Goal: Information Seeking & Learning: Check status

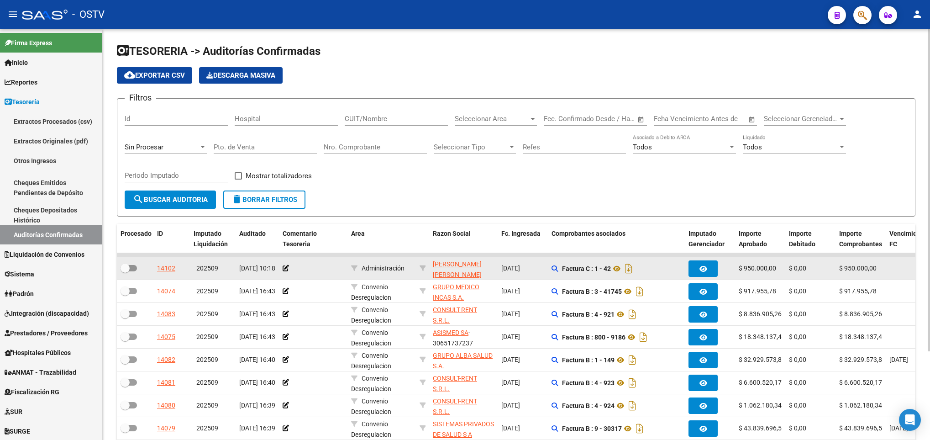
scroll to position [0, 0]
click at [618, 268] on icon at bounding box center [617, 268] width 12 height 11
click at [441, 263] on span "GALDOS MONICA ROMINA" at bounding box center [457, 269] width 49 height 18
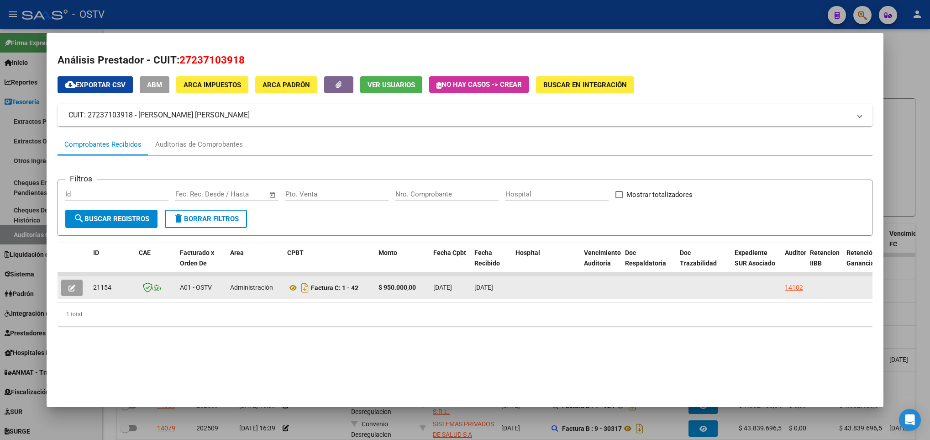
click at [71, 291] on button "button" at bounding box center [71, 288] width 21 height 16
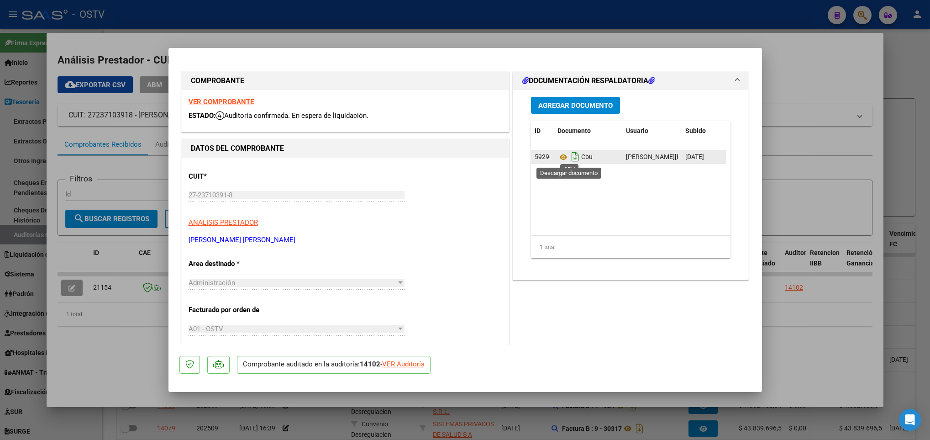
click at [570, 161] on icon "Descargar documento" at bounding box center [576, 156] width 12 height 15
click at [558, 160] on icon at bounding box center [564, 157] width 12 height 11
click at [822, 173] on div at bounding box center [465, 220] width 930 height 440
type input "$ 0,00"
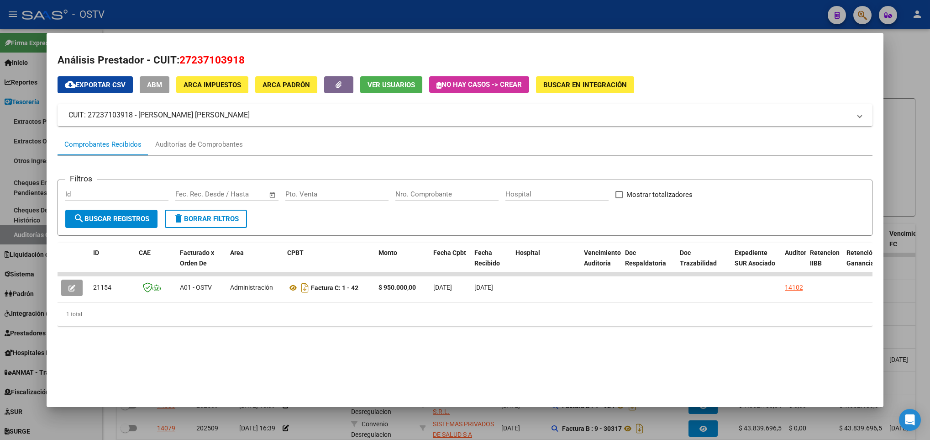
click at [894, 80] on div at bounding box center [465, 220] width 930 height 440
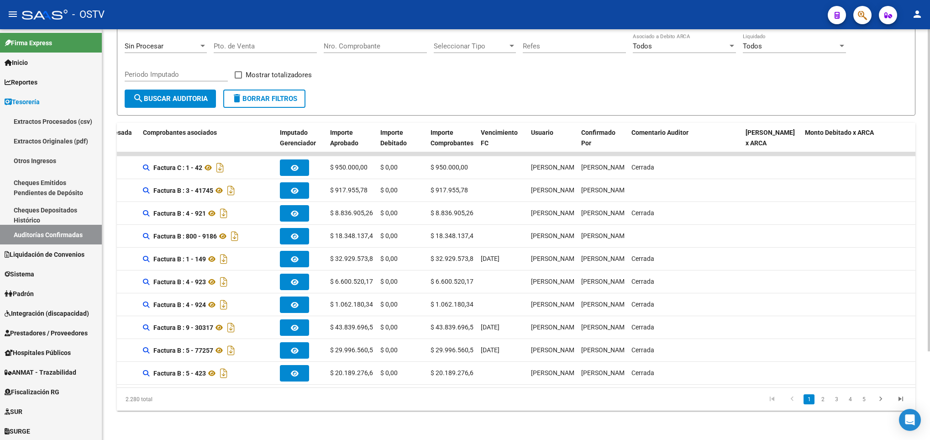
scroll to position [0, 0]
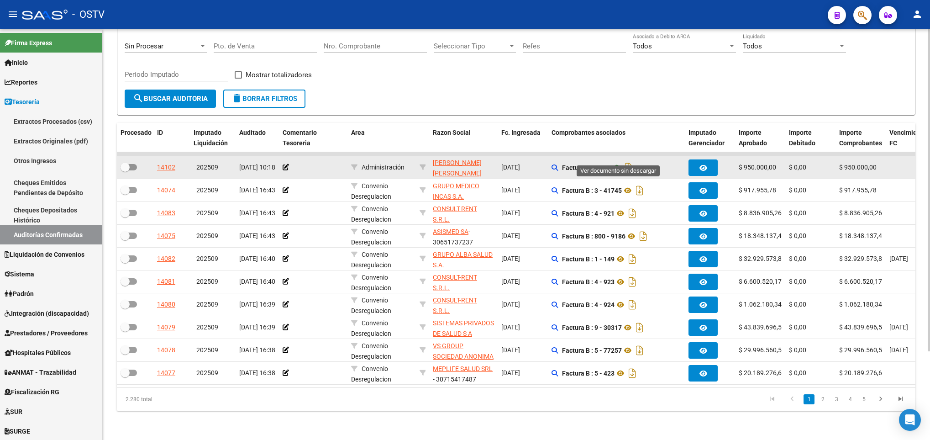
click at [617, 162] on icon at bounding box center [617, 167] width 12 height 11
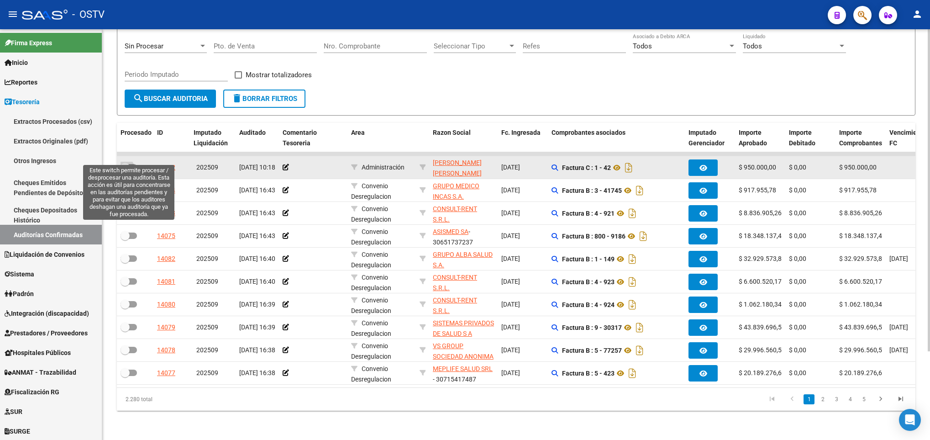
click at [129, 164] on span at bounding box center [129, 167] width 16 height 6
click at [125, 170] on input "checkbox" at bounding box center [125, 170] width 0 height 0
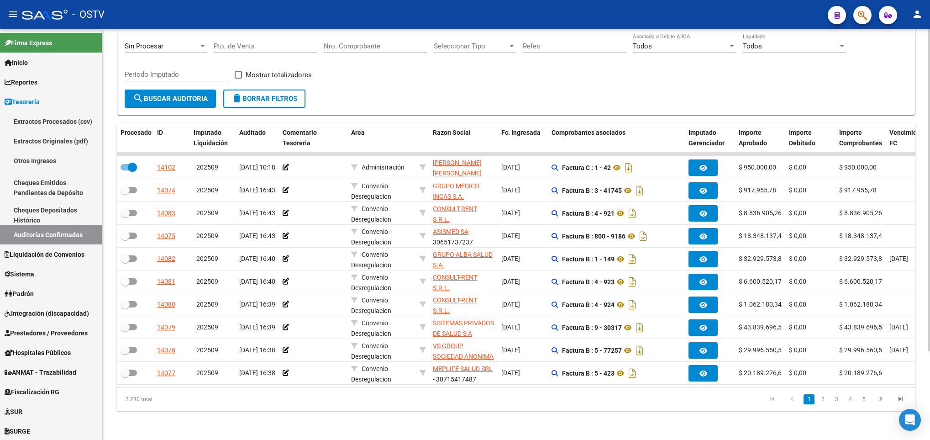
click at [173, 95] on span "search Buscar Auditoria" at bounding box center [170, 99] width 75 height 8
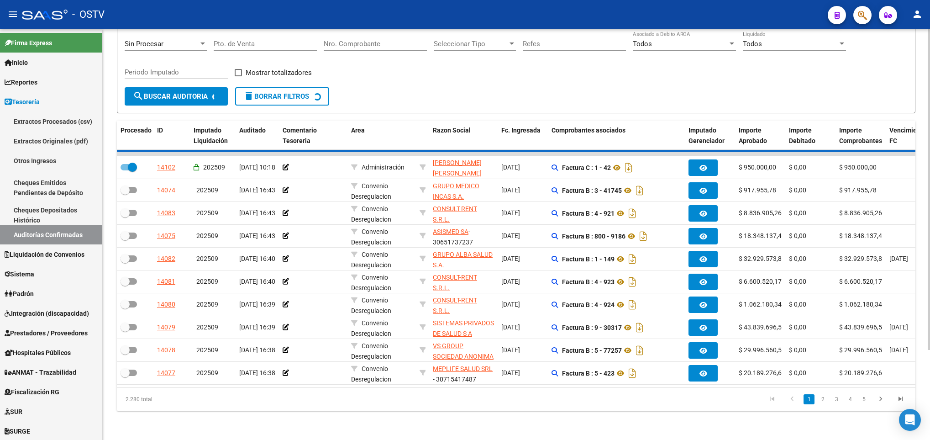
checkbox input "false"
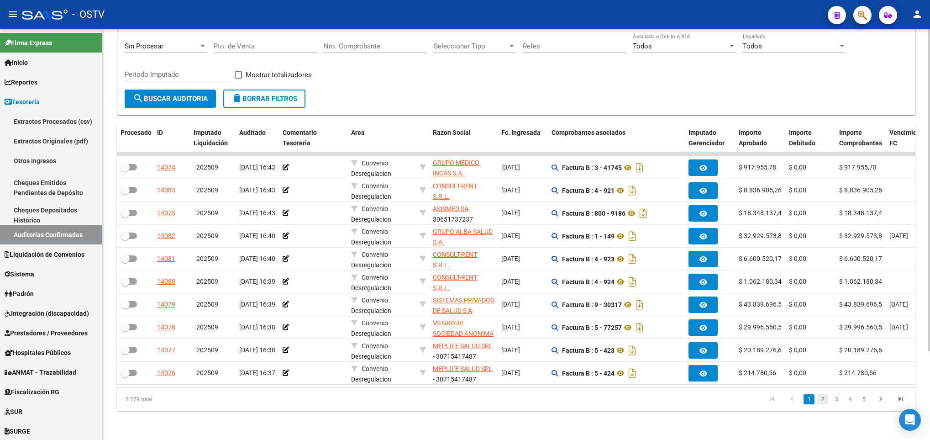
click at [826, 402] on link "2" at bounding box center [823, 399] width 11 height 10
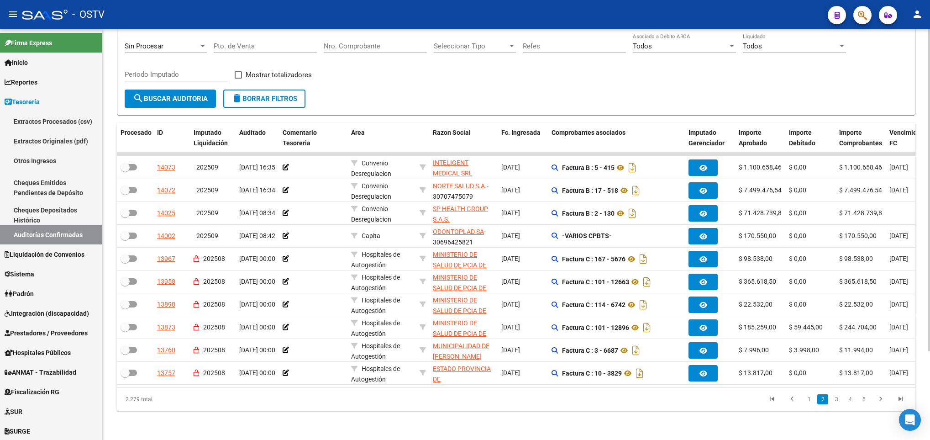
click at [179, 76] on div "Periodo Imputado" at bounding box center [176, 76] width 103 height 28
click at [186, 95] on span "search Buscar Auditoria" at bounding box center [170, 99] width 75 height 8
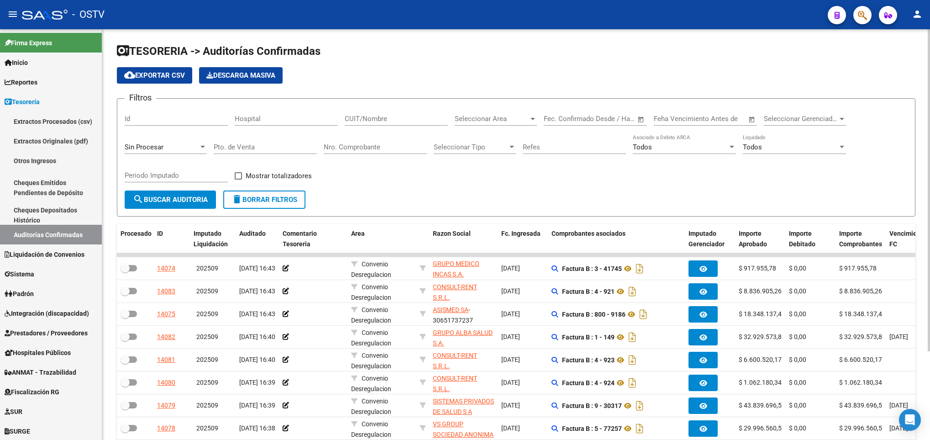
click at [344, 148] on input "Nro. Comprobante" at bounding box center [375, 147] width 103 height 8
click at [180, 203] on span "search Buscar Auditoria" at bounding box center [170, 200] width 75 height 8
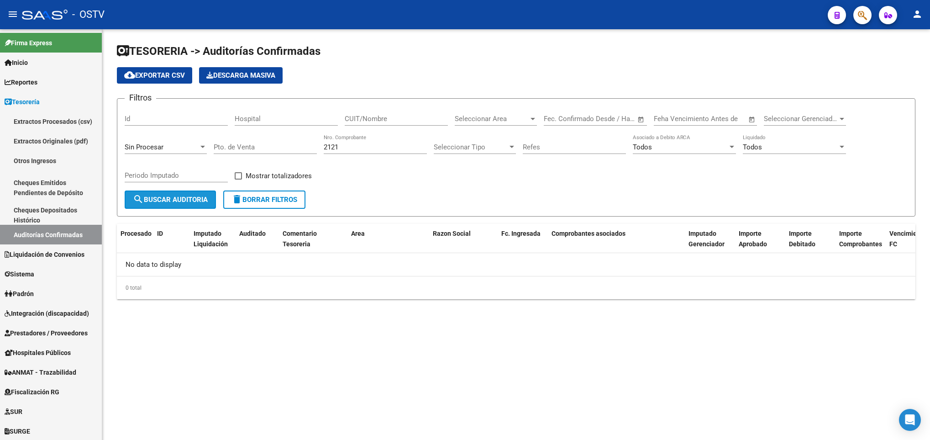
click at [170, 203] on span "search Buscar Auditoria" at bounding box center [170, 200] width 75 height 8
drag, startPoint x: 370, startPoint y: 146, endPoint x: 254, endPoint y: 152, distance: 117.1
click at [258, 151] on div "Filtros Id Hospital CUIT/Nombre Seleccionar Area Seleccionar Area Fecha inicio …" at bounding box center [516, 148] width 783 height 85
click at [155, 196] on span "search Buscar Auditoria" at bounding box center [170, 200] width 75 height 8
drag, startPoint x: 350, startPoint y: 146, endPoint x: 323, endPoint y: 148, distance: 26.6
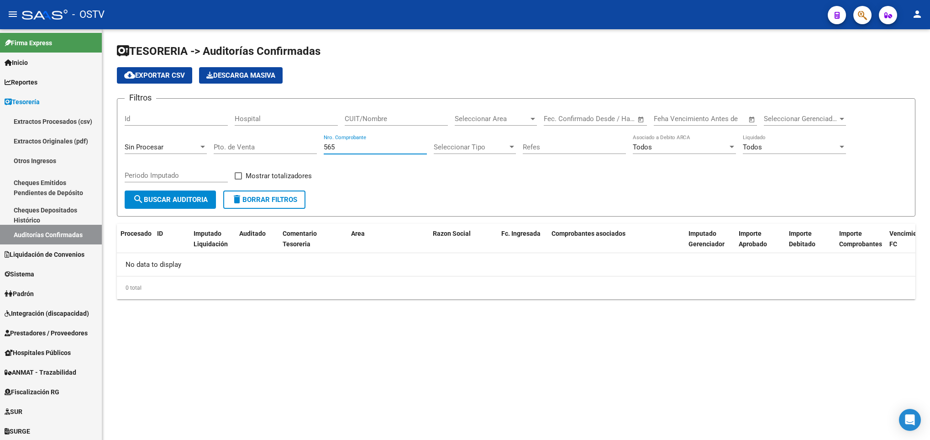
click at [324, 148] on input "565" at bounding box center [375, 147] width 103 height 8
type input "2268"
click at [166, 197] on span "search Buscar Auditoria" at bounding box center [170, 200] width 75 height 8
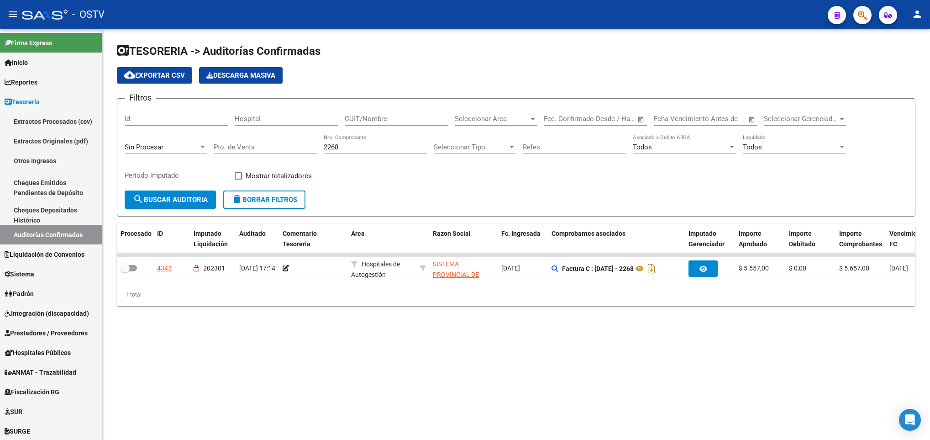
click at [381, 114] on div "CUIT/Nombre" at bounding box center [396, 116] width 103 height 20
click at [380, 114] on div "CUIT/Nombre" at bounding box center [396, 116] width 103 height 20
drag, startPoint x: 373, startPoint y: 119, endPoint x: 322, endPoint y: 121, distance: 50.7
click at [322, 121] on div "Filtros Id Hospital 30709 CUIT/Nombre Seleccionar Area Seleccionar Area Fecha i…" at bounding box center [516, 148] width 783 height 85
paste input "7307591"
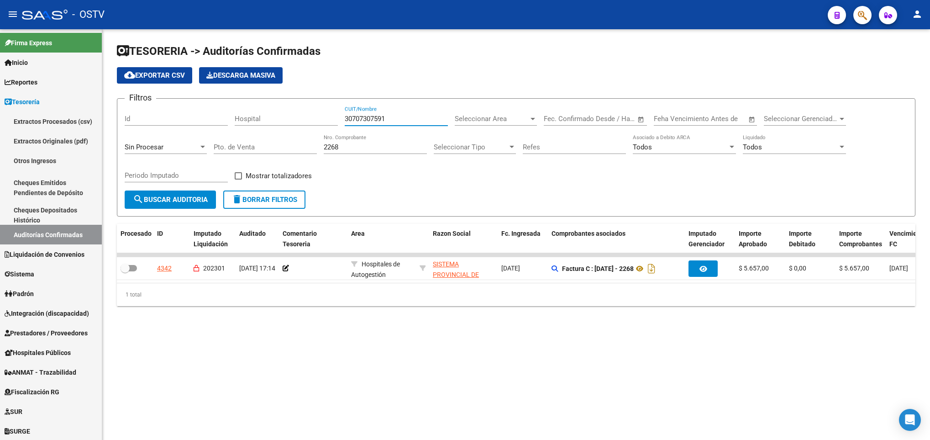
type input "30707307591"
drag, startPoint x: 350, startPoint y: 147, endPoint x: 307, endPoint y: 146, distance: 43.0
click at [310, 147] on div "Filtros Id Hospital 30707307591 CUIT/Nombre Seleccionar Area Seleccionar Area F…" at bounding box center [516, 148] width 783 height 85
click at [190, 204] on span "search Buscar Auditoria" at bounding box center [170, 200] width 75 height 8
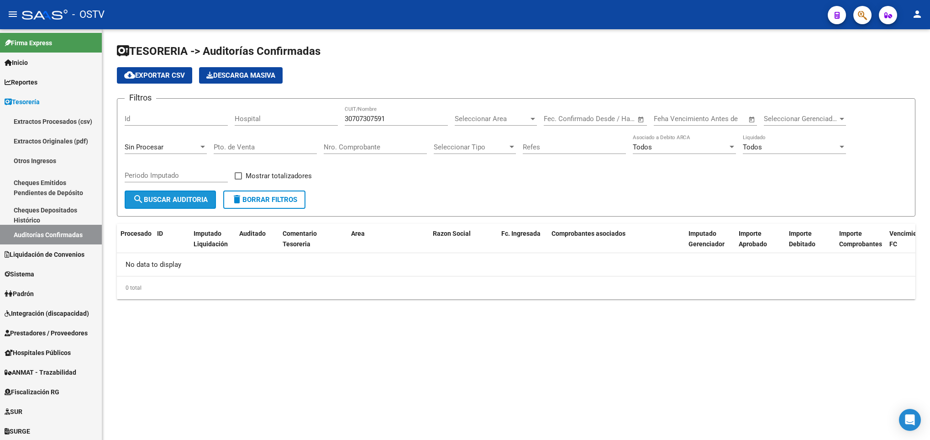
click at [192, 196] on span "search Buscar Auditoria" at bounding box center [170, 200] width 75 height 8
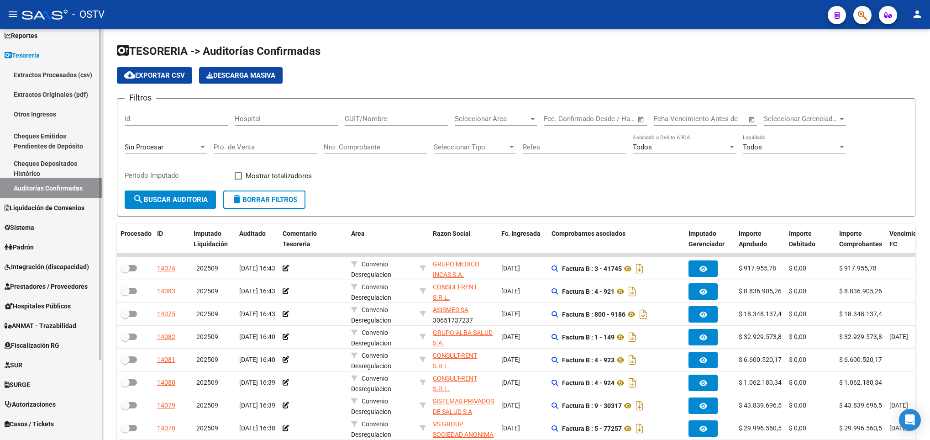
scroll to position [99, 0]
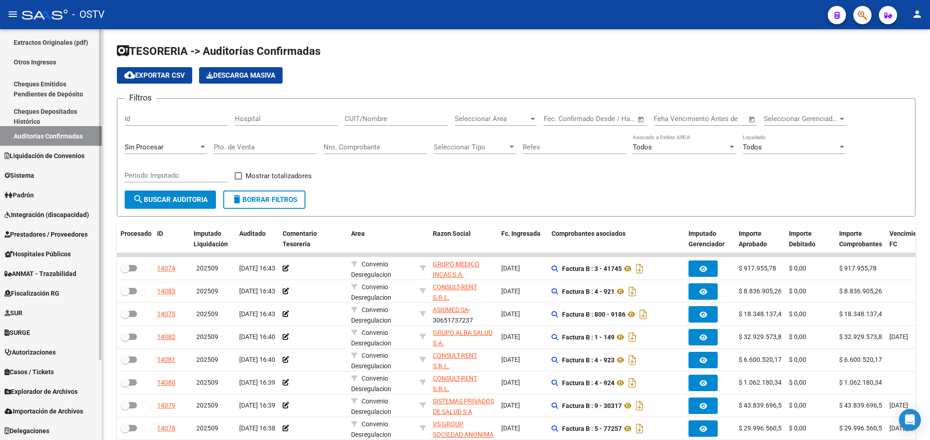
click at [46, 236] on span "Prestadores / Proveedores" at bounding box center [46, 234] width 83 height 10
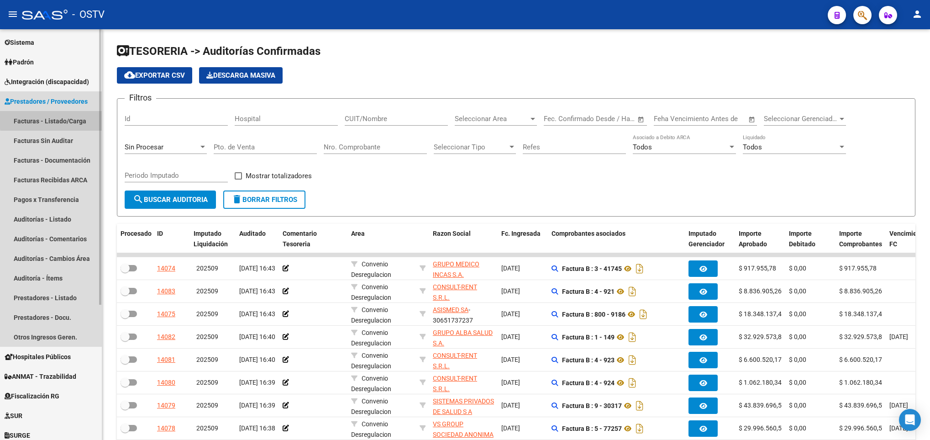
click at [70, 118] on link "Facturas - Listado/Carga" at bounding box center [51, 121] width 102 height 20
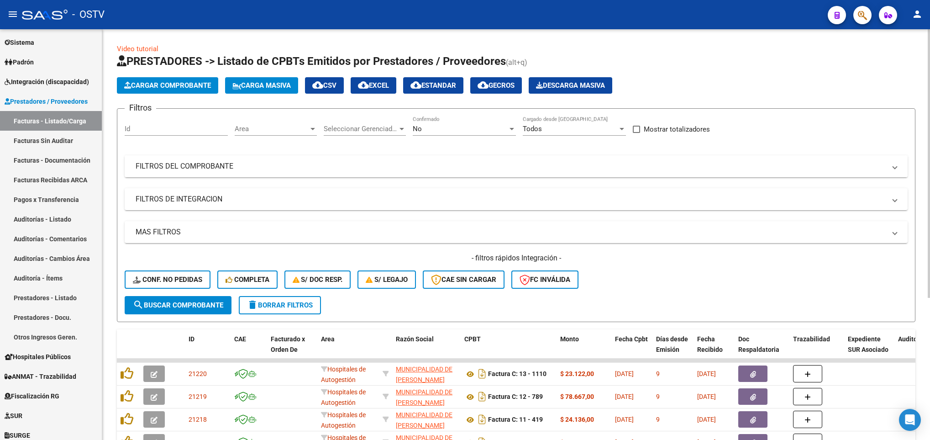
click at [369, 161] on mat-expansion-panel-header "FILTROS DEL COMPROBANTE" at bounding box center [516, 166] width 783 height 22
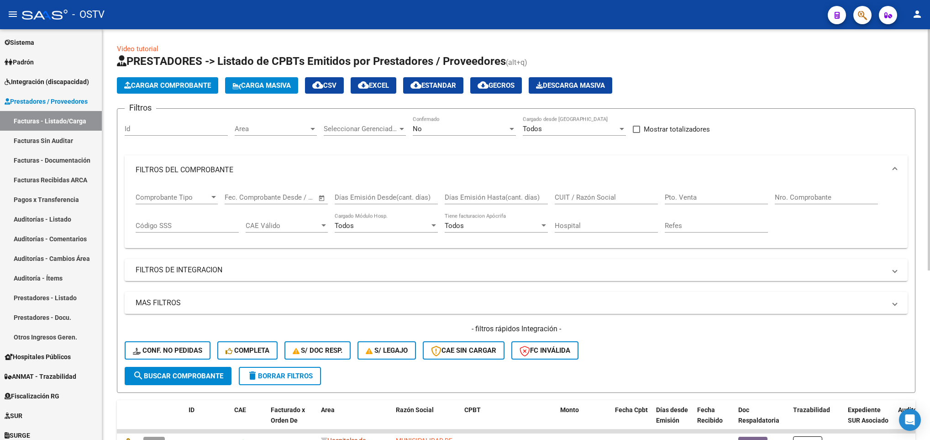
click at [781, 193] on div "Nro. Comprobante" at bounding box center [826, 195] width 103 height 20
click at [194, 374] on span "search Buscar Comprobante" at bounding box center [178, 376] width 90 height 8
drag, startPoint x: 800, startPoint y: 199, endPoint x: 756, endPoint y: 199, distance: 43.9
click at [746, 200] on div "Comprobante Tipo Comprobante Tipo Fecha inicio – Fecha fin Fec. Comprobante Des…" at bounding box center [516, 213] width 761 height 57
type input "2121"
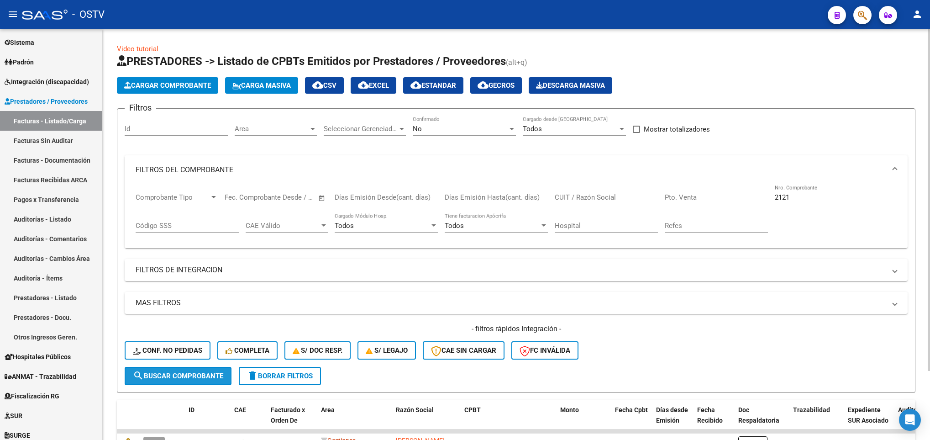
click at [177, 369] on button "search Buscar Comprobante" at bounding box center [178, 376] width 107 height 18
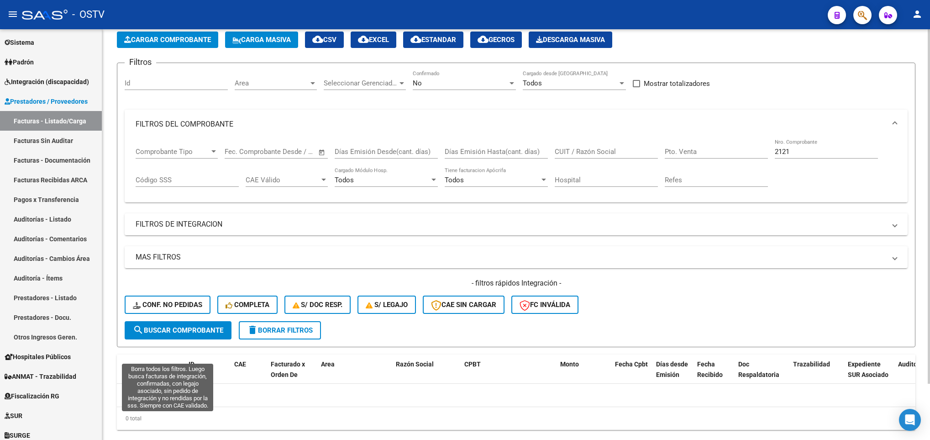
scroll to position [65, 0]
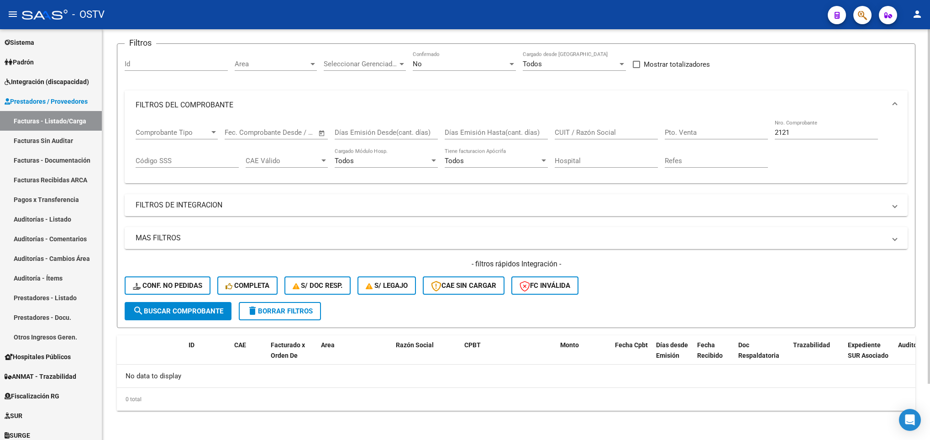
click at [428, 63] on div "No" at bounding box center [460, 64] width 95 height 8
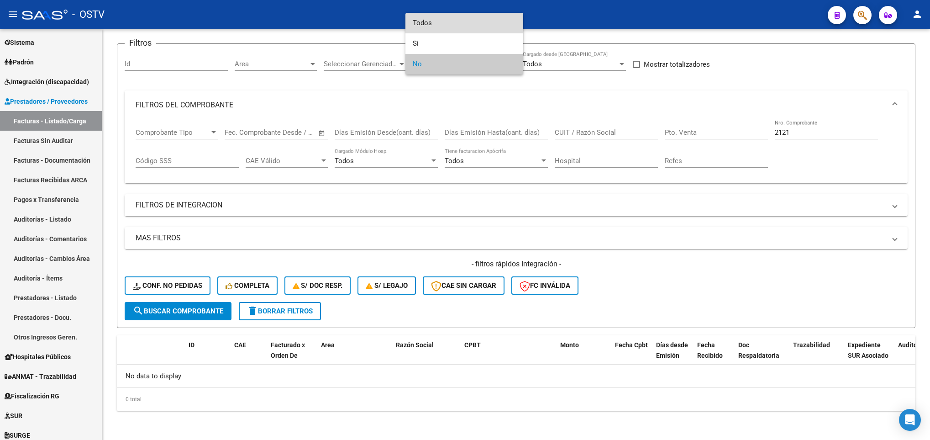
click at [428, 21] on span "Todos" at bounding box center [464, 23] width 103 height 21
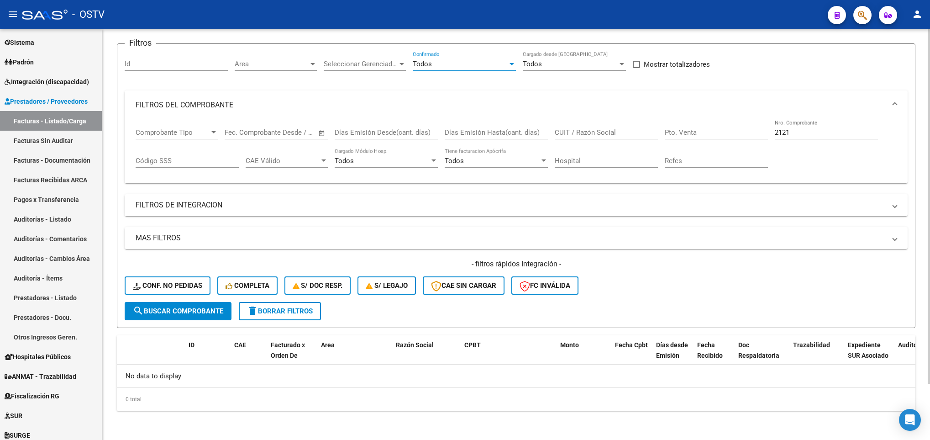
click at [198, 314] on span "search Buscar Comprobante" at bounding box center [178, 311] width 90 height 8
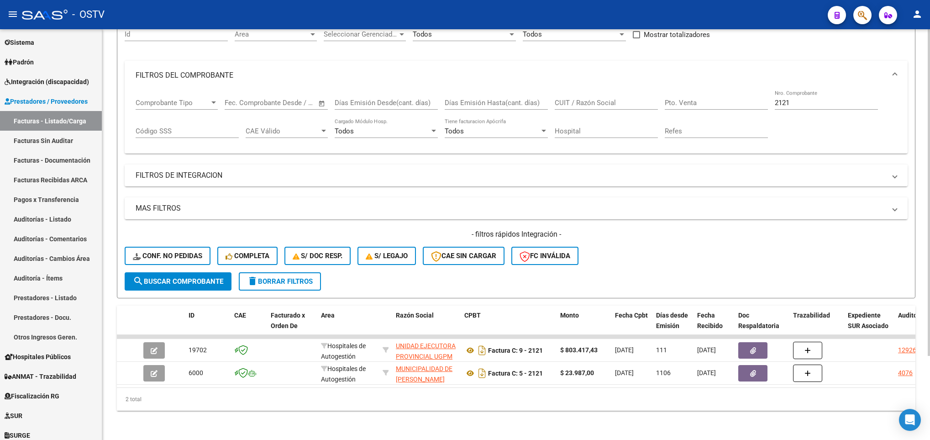
scroll to position [106, 0]
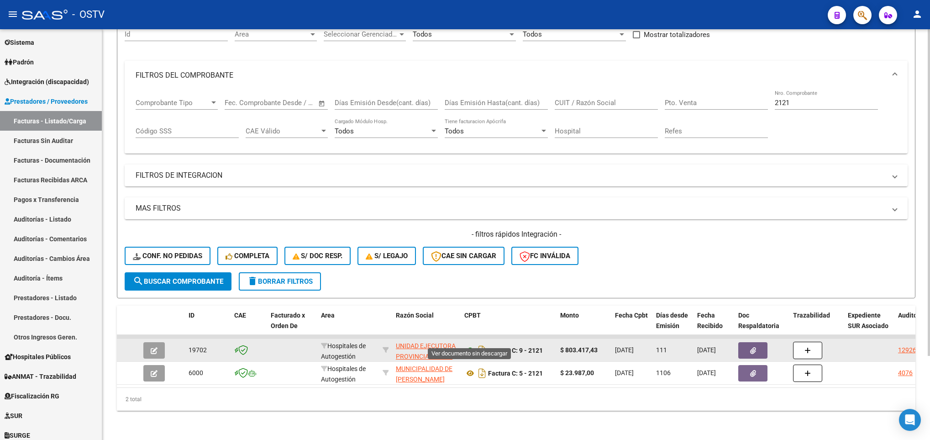
click at [470, 345] on icon at bounding box center [471, 350] width 12 height 11
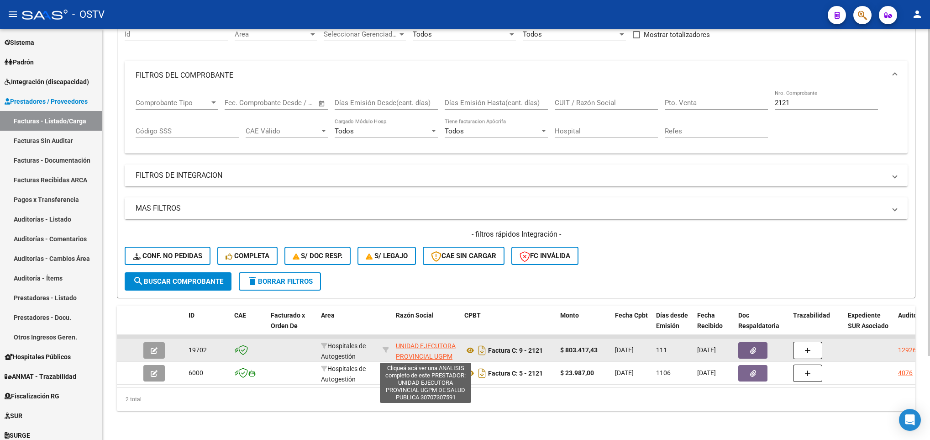
click at [424, 342] on span "UNIDAD EJECUTORA PROVINCIAL UGPM DE SALUD PUBLICA" at bounding box center [426, 356] width 60 height 28
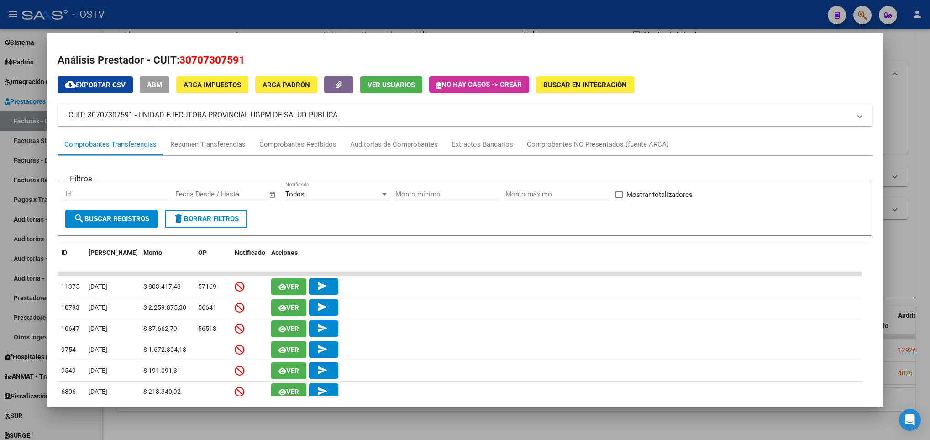
click at [22, 192] on div at bounding box center [465, 220] width 930 height 440
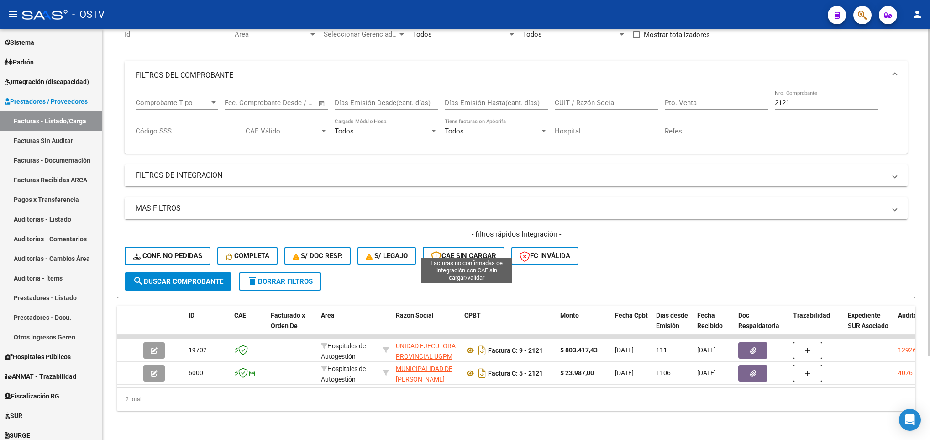
scroll to position [37, 0]
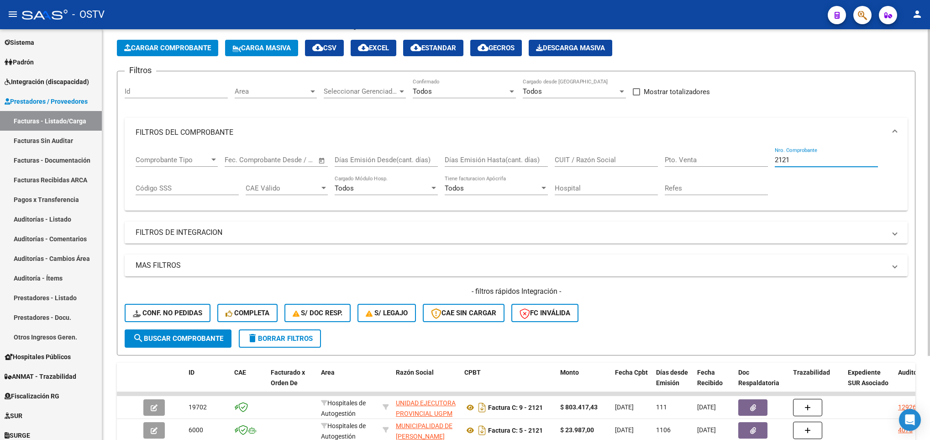
drag, startPoint x: 813, startPoint y: 158, endPoint x: 741, endPoint y: 167, distance: 72.3
click at [750, 166] on div "Comprobante Tipo Comprobante Tipo Fecha inicio – Fecha fin Fec. Comprobante Des…" at bounding box center [516, 175] width 761 height 57
click at [573, 156] on input "CUIT / Razón Social" at bounding box center [606, 160] width 103 height 8
paste input "30707307591"
type input "30707307591"
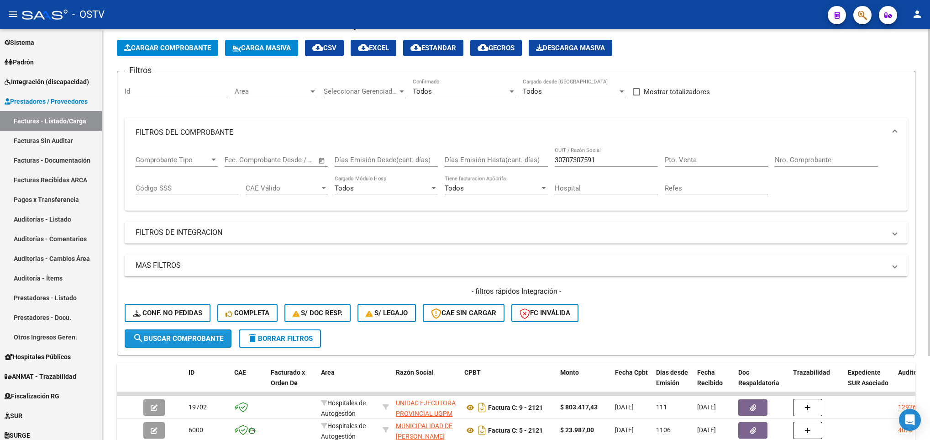
click at [179, 337] on span "search Buscar Comprobante" at bounding box center [178, 338] width 90 height 8
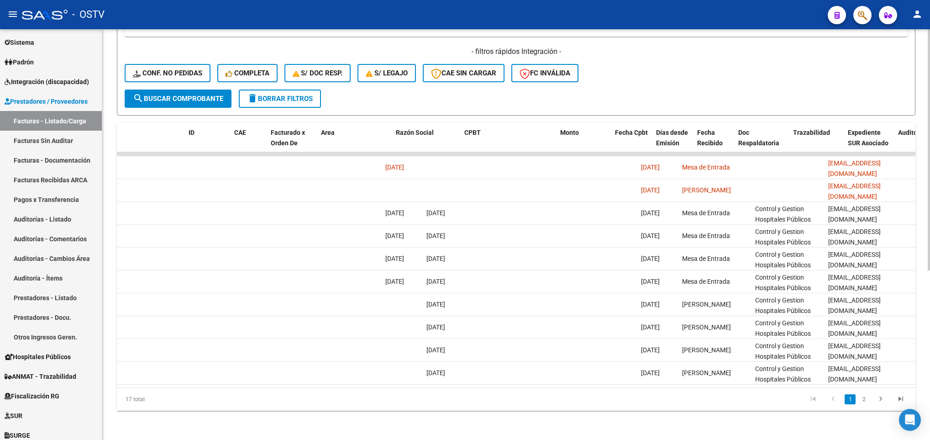
scroll to position [0, 0]
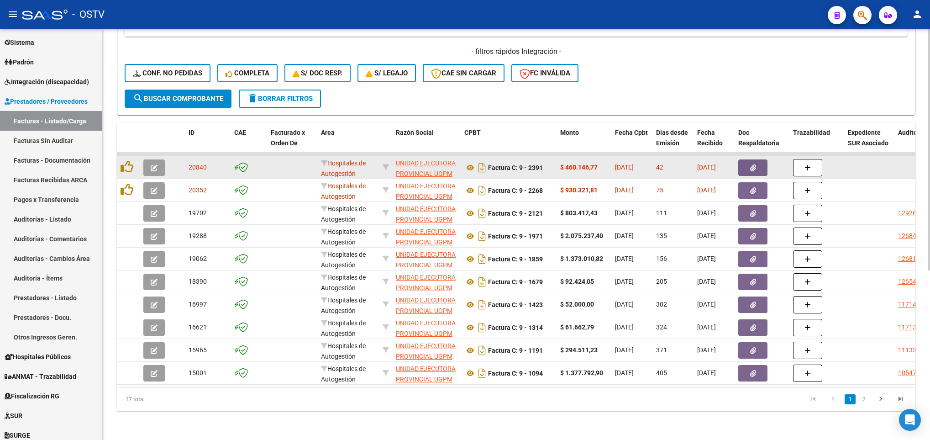
click at [146, 159] on button "button" at bounding box center [153, 167] width 21 height 16
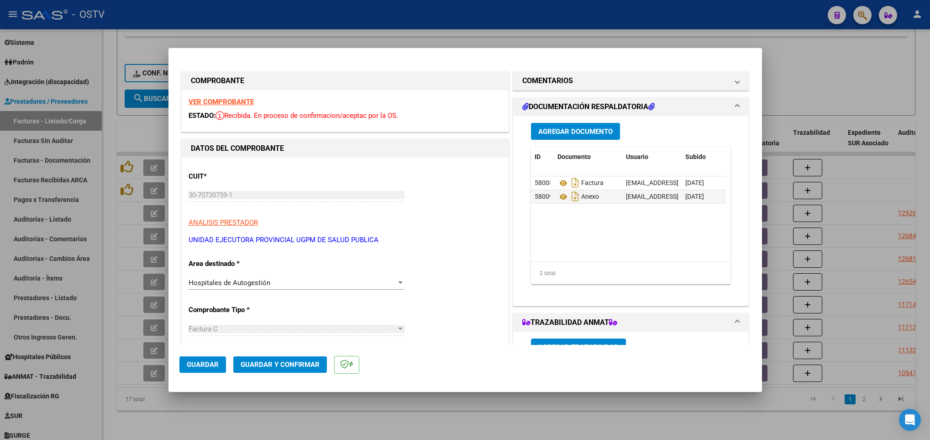
click at [437, 36] on div at bounding box center [465, 220] width 930 height 440
type input "$ 0,00"
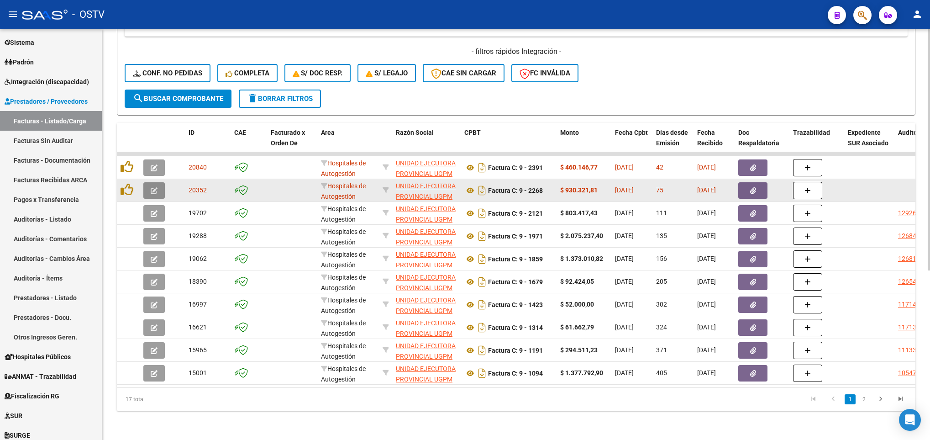
click at [155, 182] on button "button" at bounding box center [153, 190] width 21 height 16
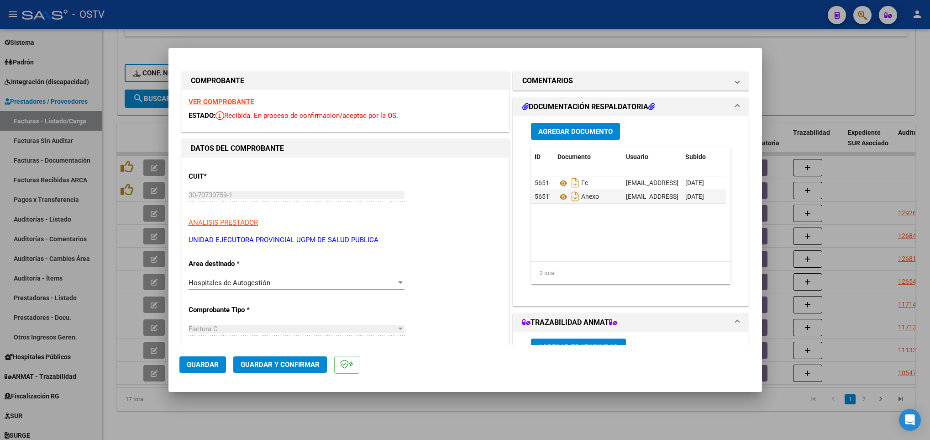
click at [636, 36] on div at bounding box center [465, 220] width 930 height 440
type input "$ 0,00"
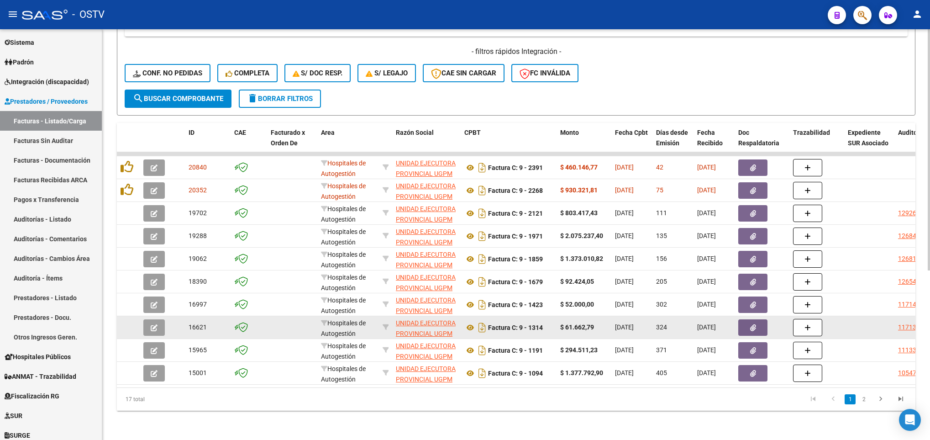
click at [835, 319] on div at bounding box center [817, 327] width 48 height 17
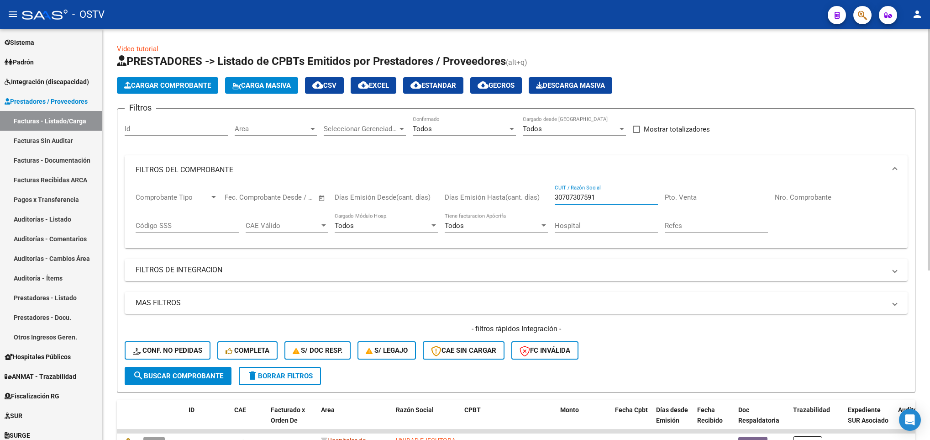
drag, startPoint x: 601, startPoint y: 198, endPoint x: 536, endPoint y: 197, distance: 64.9
click at [536, 197] on div "Comprobante Tipo Comprobante Tipo Fecha inicio – Fecha fin Fec. Comprobante Des…" at bounding box center [516, 213] width 761 height 57
type input "londero"
click at [153, 375] on span "search Buscar Comprobante" at bounding box center [178, 376] width 90 height 8
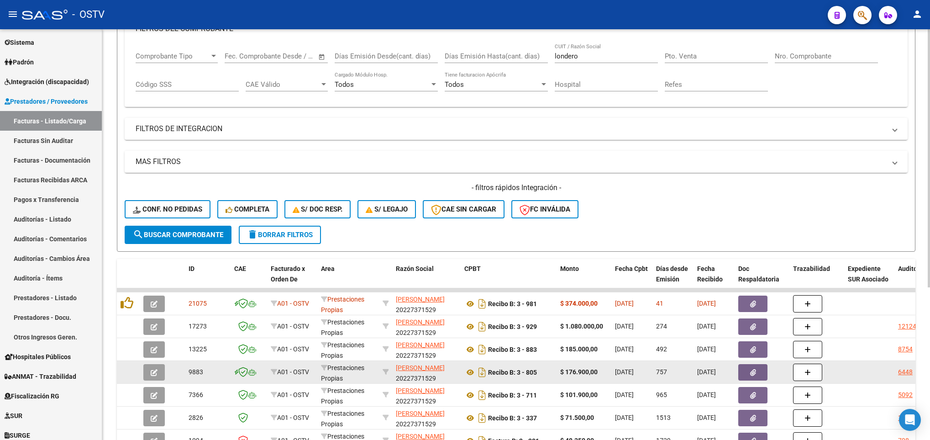
scroll to position [206, 0]
